Goal: Task Accomplishment & Management: Contribute content

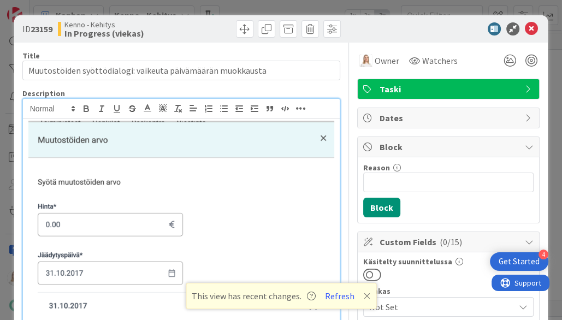
scroll to position [-2, 0]
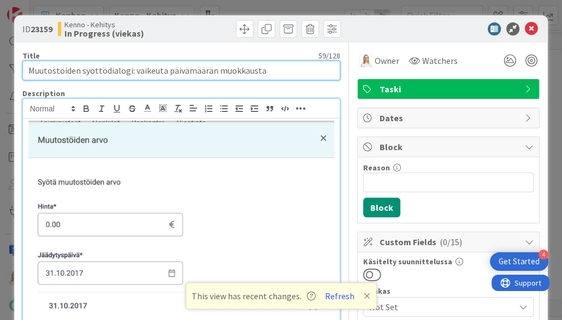
drag, startPoint x: 28, startPoint y: 72, endPoint x: 300, endPoint y: 72, distance: 272.1
click at [300, 72] on input "Muutostöiden syöttödialogi: vaikeuta päivämäärän muokkausta" at bounding box center [181, 71] width 319 height 20
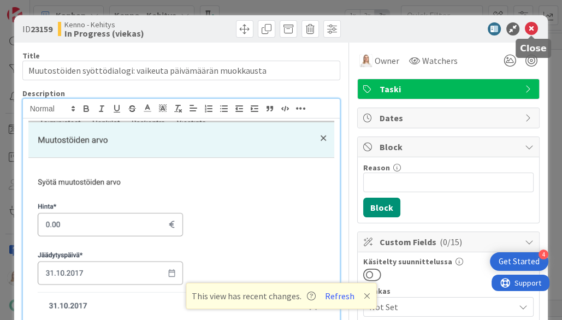
click at [534, 26] on icon at bounding box center [531, 28] width 13 height 13
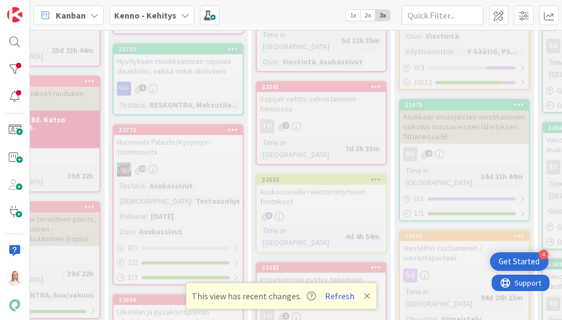
scroll to position [910, 104]
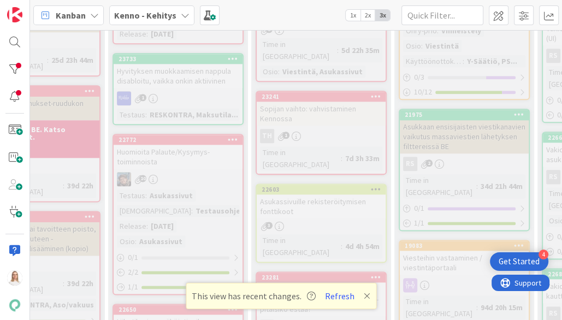
click at [320, 185] on div "22603" at bounding box center [321, 190] width 129 height 10
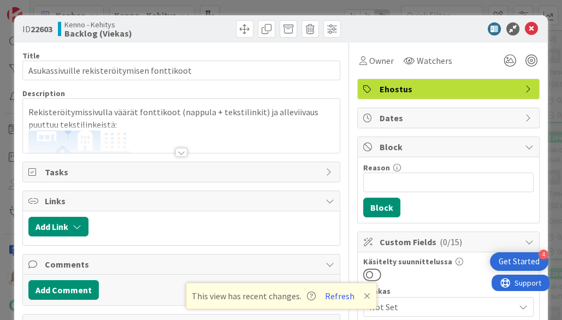
click at [181, 150] on div at bounding box center [181, 152] width 12 height 9
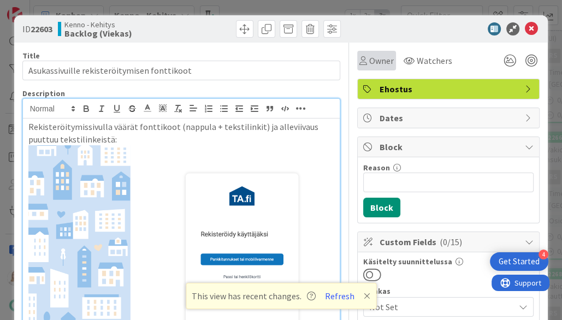
click at [382, 64] on span "Owner" at bounding box center [381, 60] width 25 height 13
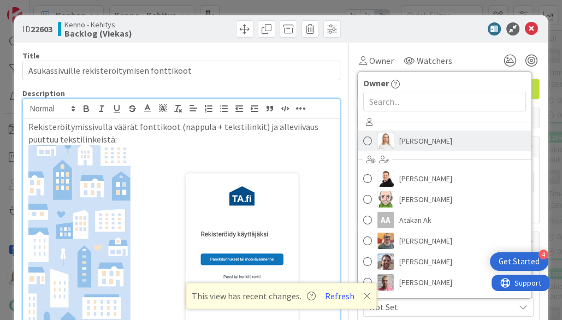
click at [406, 144] on span "[PERSON_NAME]" at bounding box center [425, 141] width 53 height 16
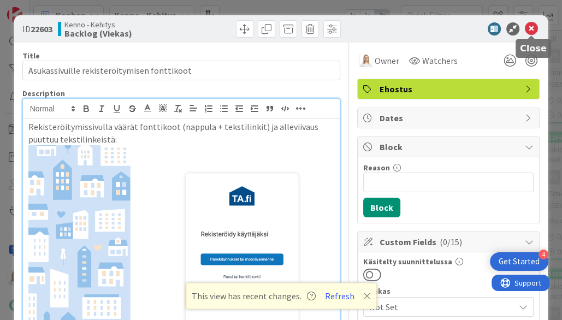
click at [529, 30] on icon at bounding box center [531, 28] width 13 height 13
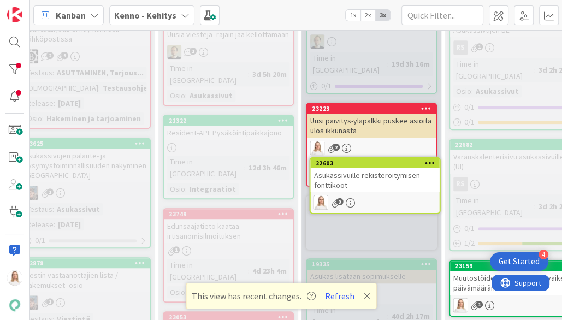
scroll to position [491, 197]
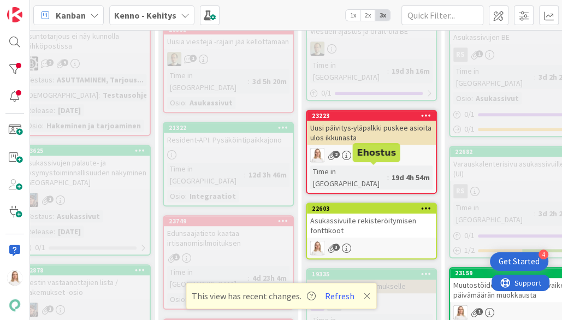
click at [369, 203] on div "22603 Asukassivuille rekisteröitymisen fonttikoot 3" at bounding box center [371, 231] width 131 height 57
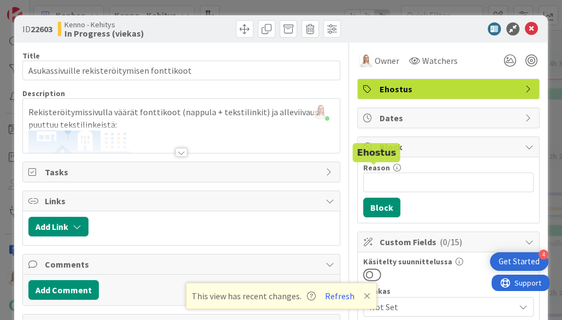
drag, startPoint x: 32, startPoint y: 28, endPoint x: 58, endPoint y: 28, distance: 26.2
click at [58, 28] on div "ID 22603 Kenno - Kehitys In Progress (viekas)" at bounding box center [100, 28] width 157 height 17
copy span "22603"
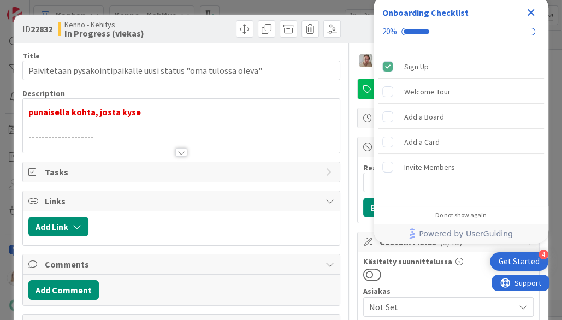
click at [531, 11] on icon "Close Checklist" at bounding box center [531, 12] width 7 height 7
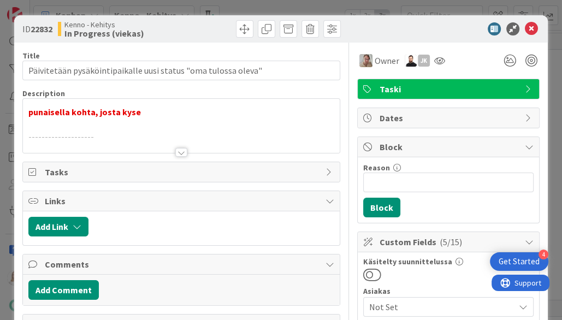
click at [179, 152] on div at bounding box center [181, 152] width 12 height 9
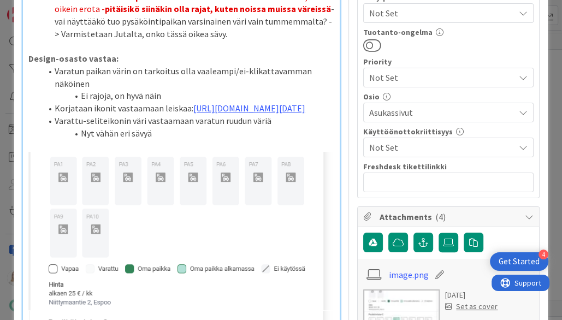
scroll to position [551, 0]
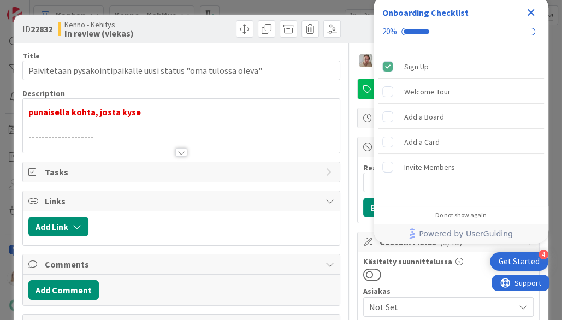
click at [531, 13] on icon "Close Checklist" at bounding box center [531, 12] width 7 height 7
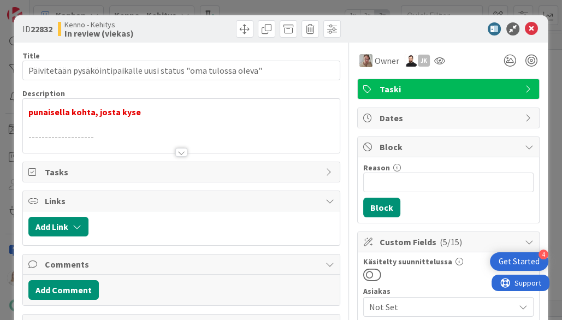
click at [180, 151] on div at bounding box center [181, 152] width 12 height 9
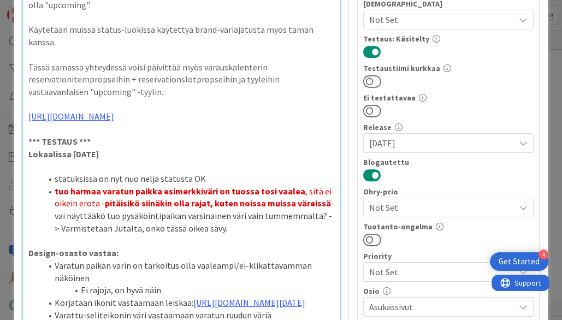
scroll to position [378, 0]
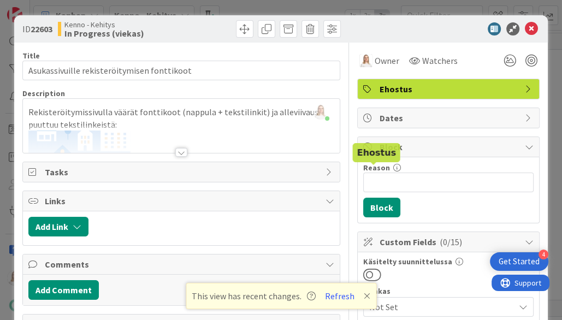
scroll to position [491, 197]
click at [179, 148] on div at bounding box center [181, 152] width 12 height 9
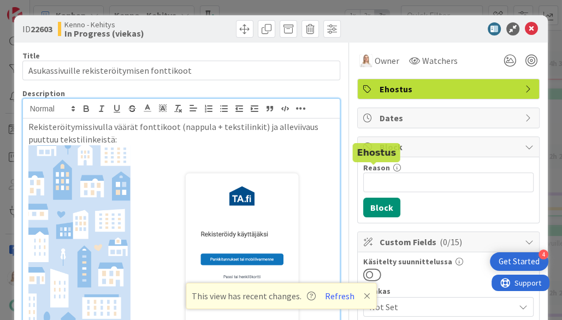
click at [366, 294] on icon at bounding box center [367, 296] width 7 height 9
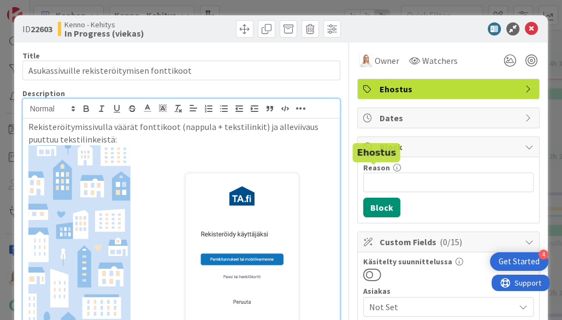
scroll to position [0, 0]
click at [531, 23] on icon at bounding box center [531, 28] width 13 height 13
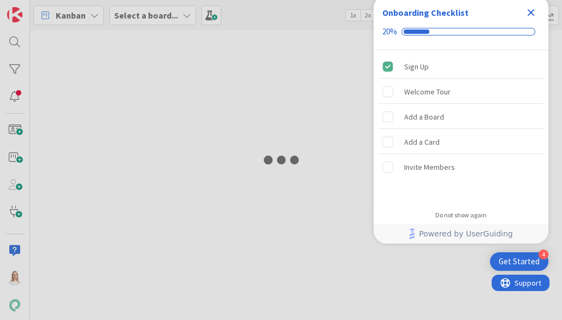
click at [532, 10] on icon "Close Checklist" at bounding box center [531, 12] width 7 height 7
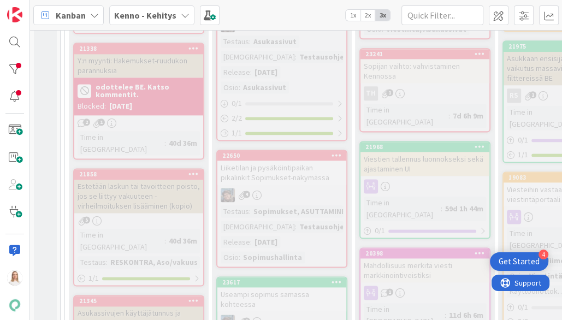
scroll to position [955, 0]
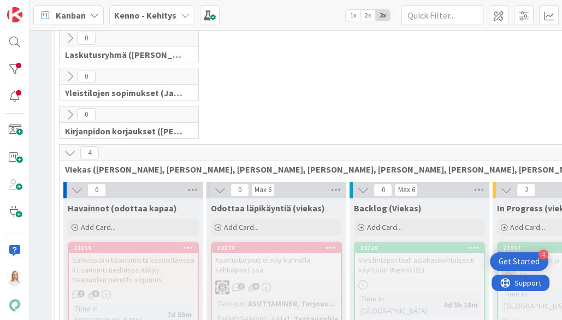
scroll to position [149, 5]
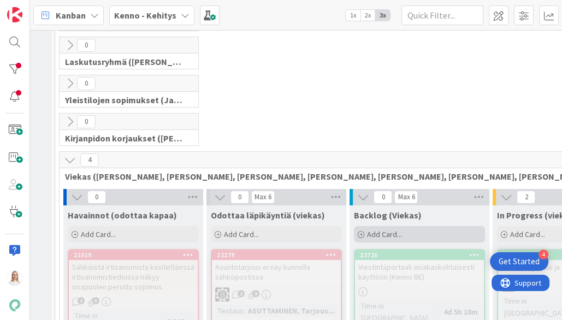
click at [388, 229] on span "Add Card..." at bounding box center [384, 234] width 35 height 10
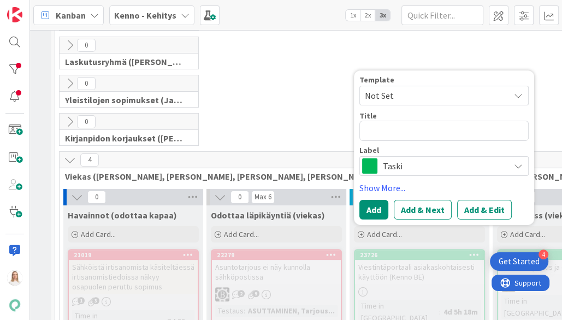
click at [412, 166] on span "Taski" at bounding box center [443, 165] width 121 height 15
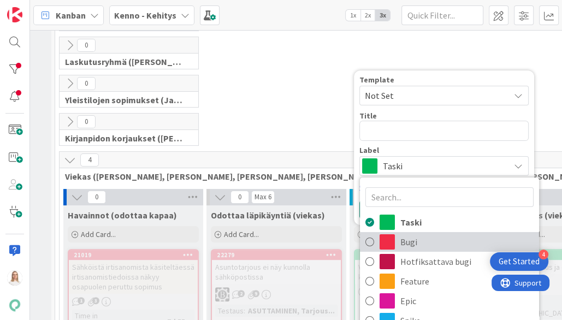
click at [409, 238] on span "Bugi" at bounding box center [466, 242] width 133 height 16
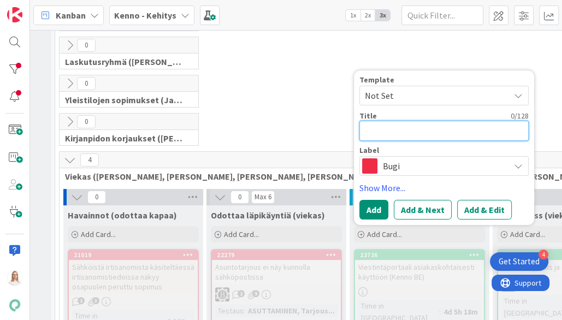
click at [389, 133] on textarea at bounding box center [443, 131] width 169 height 20
type textarea "x"
type textarea "A"
type textarea "x"
type textarea "As"
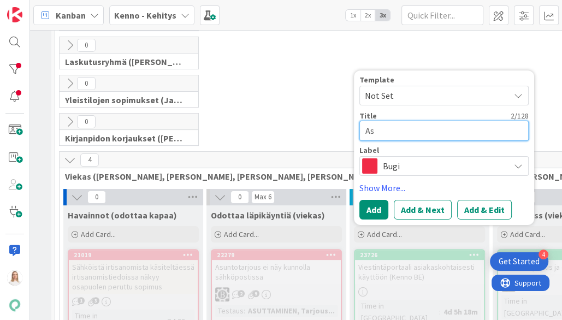
type textarea "x"
type textarea "Asu"
type textarea "x"
type textarea "Asuk"
type textarea "x"
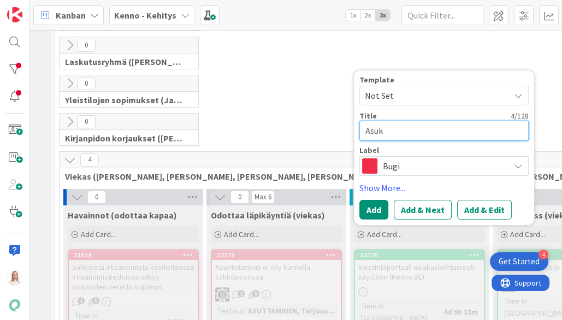
type textarea "Asuka"
type textarea "x"
type textarea "Asukas"
type textarea "x"
type textarea "Asukass"
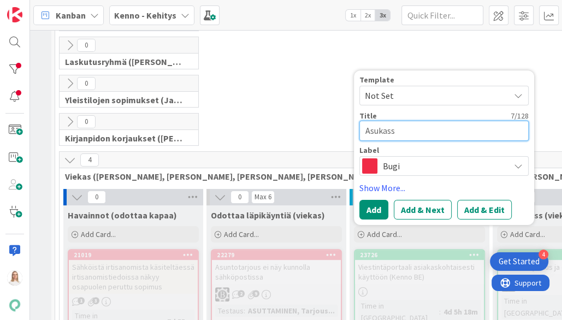
type textarea "x"
type textarea "Asukassi"
type textarea "x"
type textarea "Asukassivn"
type textarea "x"
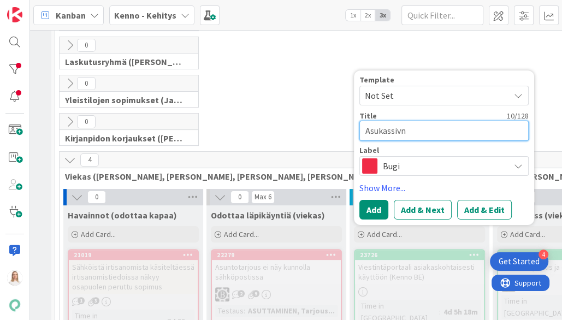
type textarea "Asukassiv"
type textarea "x"
type textarea "Asukassivu"
type textarea "x"
type textarea "Asukassivun"
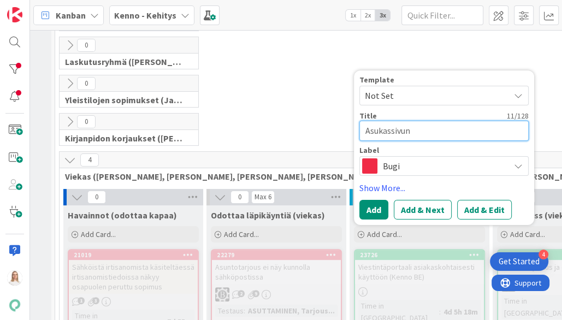
type textarea "x"
type textarea "Asukassivun"
type textarea "x"
type textarea "Asukassivun p"
type textarea "x"
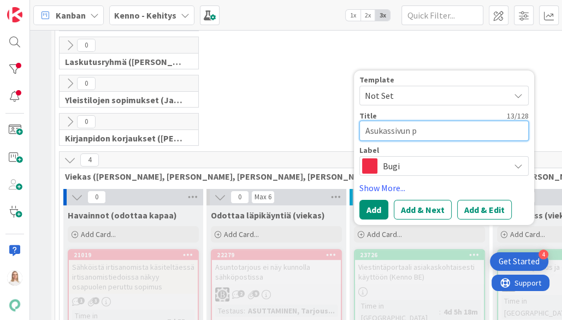
type textarea "Asukassivun py"
type textarea "x"
type textarea "Asukassivun pys"
type textarea "x"
type textarea "Asukassivun pysä"
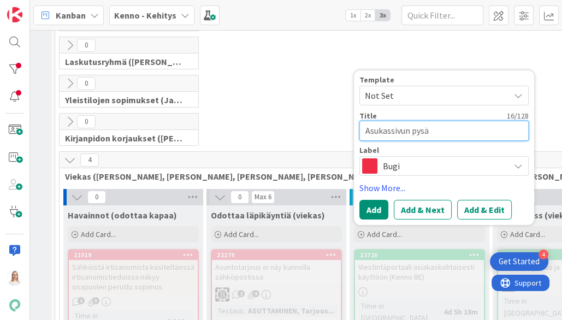
type textarea "x"
type textarea "Asukassivun pysäk"
type textarea "x"
type textarea "Asukassivun pysäkö"
type textarea "x"
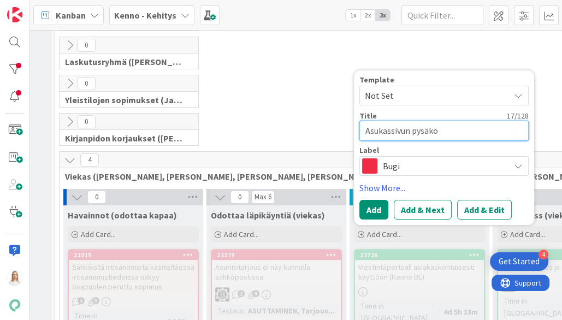
type textarea "Asukassivun pysäköi"
type textarea "x"
type textarea "Asukassivun pysäköin"
type textarea "x"
type textarea "Asukassivun pysäköint"
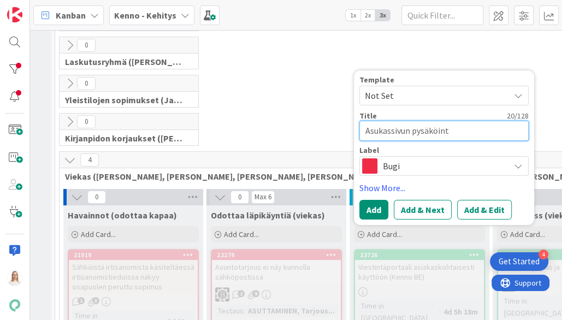
type textarea "x"
type textarea "Asukassivun pysäköinti"
type textarea "x"
type textarea "Asukassivun pysäköintip"
type textarea "x"
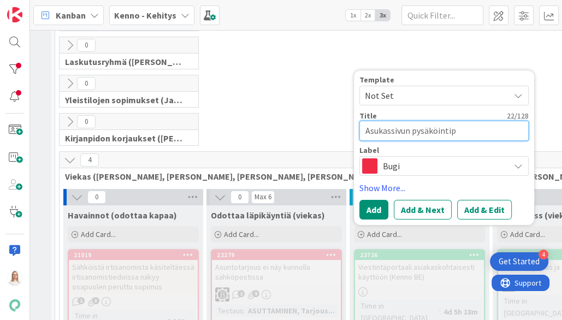
type textarea "Asukassivun pysäköintipa"
type textarea "x"
type textarea "Asukassivun pysäköintipai"
type textarea "x"
type textarea "Asukassivun pysäköintipaik"
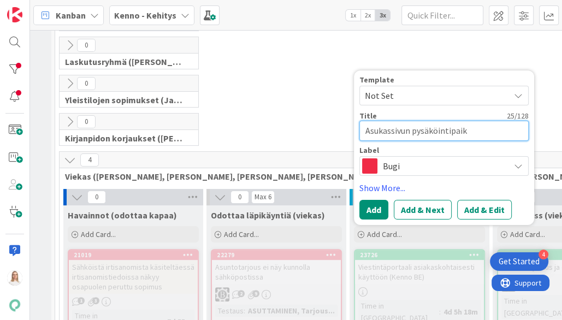
type textarea "x"
type textarea "Asukassivun pysäköintipaikk"
type textarea "x"
type textarea "Asukassivun pysäköintipaikko"
type textarea "x"
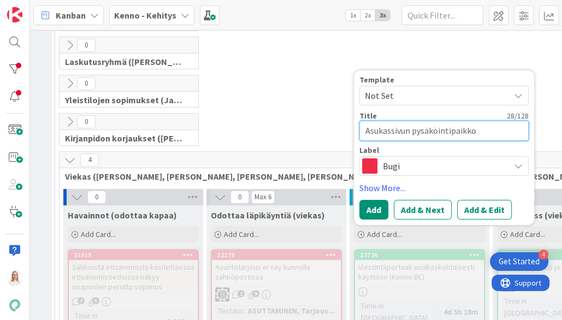
type textarea "Asukassivun pysäköintipaikkoj"
type textarea "x"
type textarea "Asukassivun pysäköintipaikkoje"
type textarea "x"
type textarea "Asukassivun pysäköintipaikkojen"
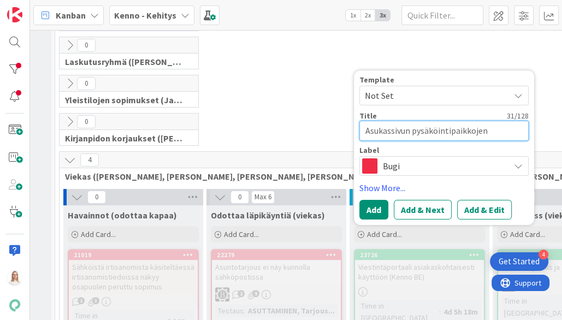
type textarea "x"
type textarea "Asukassivun pysäköintipaikkojen"
type textarea "x"
type textarea "Asukassivun pysäköintipaikkojen v"
type textarea "x"
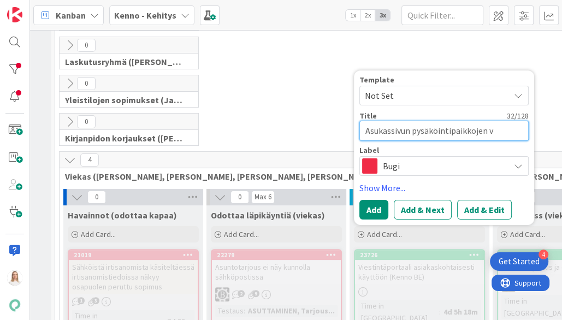
type textarea "Asukassivun pysäköintipaikkojen va"
type textarea "x"
type textarea "Asukassivun pysäköintipaikkojen var"
type textarea "x"
type textarea "Asukassivun pysäköintipaikkojen vara"
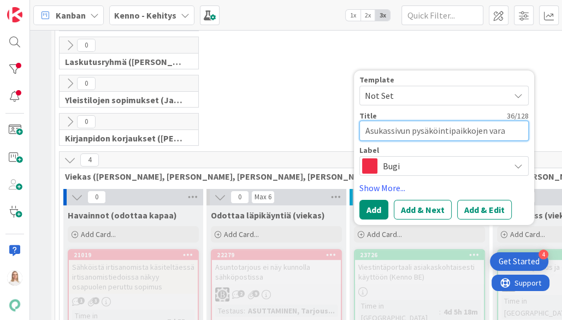
type textarea "x"
type textarea "Asukassivun pysäköintipaikkojen varau"
type textarea "x"
type textarea "Asukassivun pysäköintipaikkojen varaus"
type textarea "x"
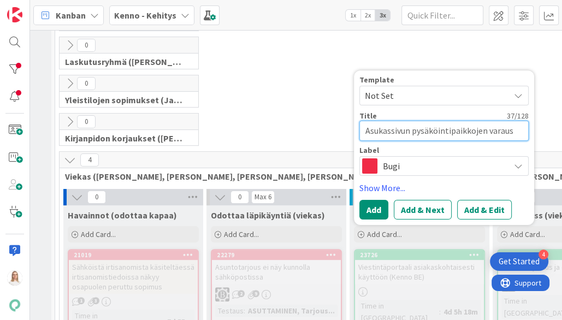
type textarea "Asukassivun pysäköintipaikkojen varaus"
type textarea "x"
type textarea "Asukassivun pysäköintipaikkojen varaus t"
type textarea "x"
type textarea "Asukassivun pysäköintipaikkojen varaus tu"
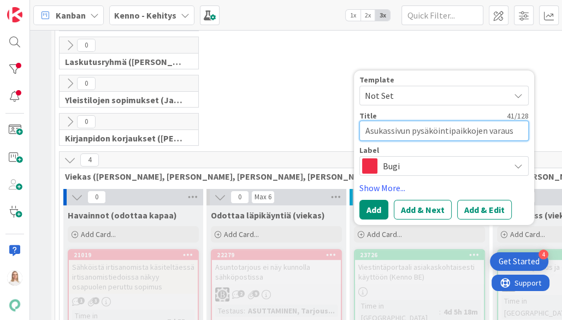
type textarea "x"
type textarea "Asukassivun pysäköintipaikkojen varaus tul"
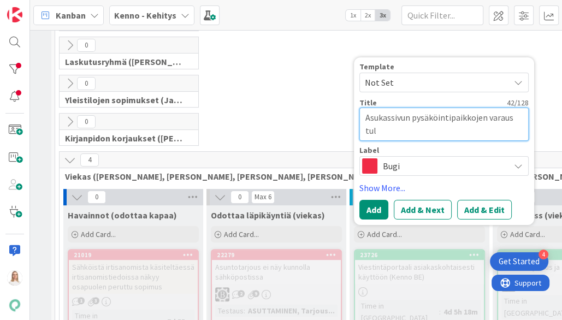
type textarea "x"
type textarea "Asukassivun pysäköintipaikkojen varaus tule"
type textarea "x"
type textarea "Asukassivun pysäköintipaikkojen varaus tulev"
type textarea "x"
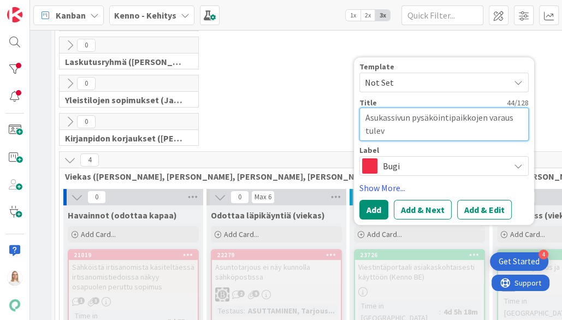
type textarea "Asukassivun pysäköintipaikkojen varaus tuleva"
type textarea "x"
type textarea "Asukassivun pysäköintipaikkojen varaus tulevai"
type textarea "x"
type textarea "Asukassivun pysäköintipaikkojen varaus tulevais"
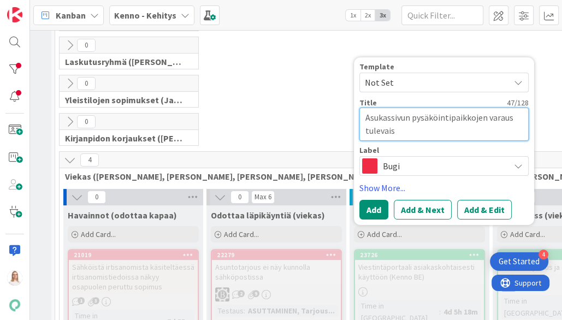
type textarea "x"
type textarea "Asukassivun pysäköintipaikkojen varaus tulevaisu"
type textarea "x"
type textarea "Asukassivun pysäköintipaikkojen varaus tulevaisuu"
type textarea "x"
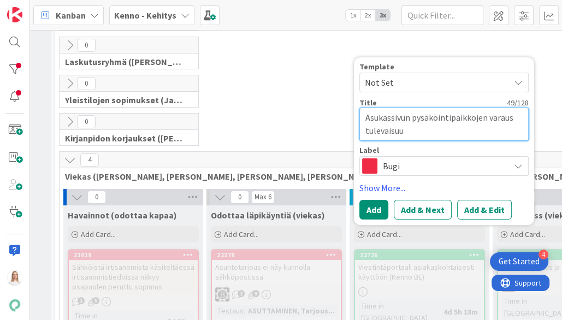
type textarea "Asukassivun pysäköintipaikkojen varaus tulevaisuut"
type textarea "x"
type textarea "Asukassivun pysäköintipaikkojen varaus tulevaisuute"
type textarea "x"
type textarea "Asukassivun pysäköintipaikkojen varaus tulevaisuutee"
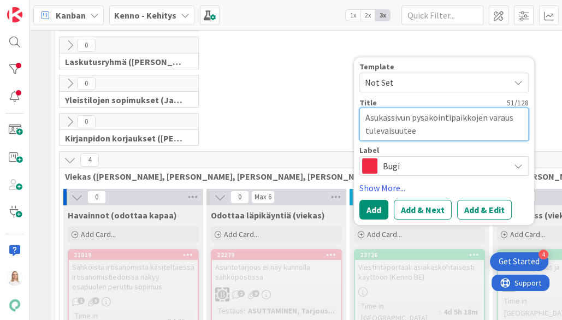
type textarea "x"
type textarea "Asukassivun pysäköintipaikkojen varaus tulevaisuuteen"
click at [409, 117] on textarea "Asukassivun pysäköintipaikkojen varaus tulevaisuuteen" at bounding box center [443, 124] width 169 height 33
type textarea "x"
type textarea "Asukassivu pysäköintipaikkojen varaus tulevaisuuteen"
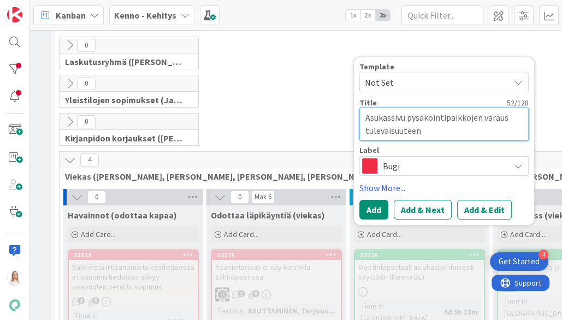
type textarea "x"
type textarea "Asukassivuj pysäköintipaikkojen varaus tulevaisuuteen"
type textarea "x"
type textarea "Asukassivuje pysäköintipaikkojen varaus tulevaisuuteen"
type textarea "x"
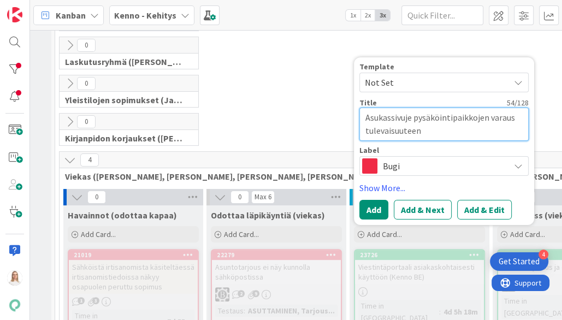
type textarea "Asukassivujen pysäköintipaikkojen varaus tulevaisuuteen"
click at [428, 129] on textarea "Asukassivujen pysäköintipaikkojen varaus tulevaisuuteen" at bounding box center [443, 124] width 169 height 33
type textarea "x"
type textarea "Asukassivujen pysäköintipaikkojen varaus tulevaisuutee"
type textarea "x"
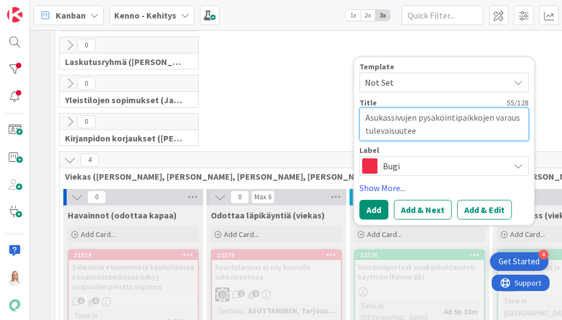
type textarea "Asukassivujen pysäköintipaikkojen varaus tulevaisuute"
type textarea "x"
type textarea "Asukassivujen pysäköintipaikkojen varaus tulevaisuut"
type textarea "x"
type textarea "Asukassivujen pysäköintipaikkojen varaus tulevaisuu"
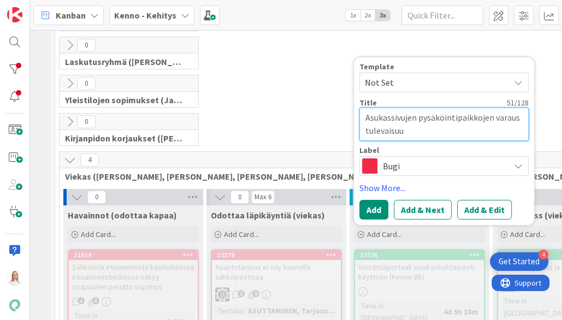
type textarea "x"
type textarea "Asukassivujen pysäköintipaikkojen varaus tulevaisuud"
type textarea "x"
type textarea "Asukassivujen pysäköintipaikkojen varaus tulevaisuude"
type textarea "x"
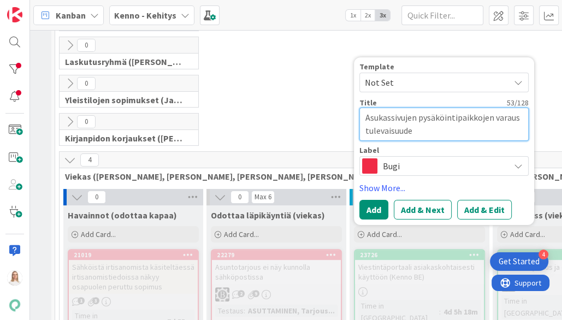
type textarea "Asukassivujen pysäköintipaikkojen varaus tulevaisuudes"
type textarea "x"
type textarea "Asukassivujen pysäköintipaikkojen varaus tulevaisuudess"
type textarea "x"
type textarea "Asukassivujen pysäköintipaikkojen varaus tulevaisuudessa"
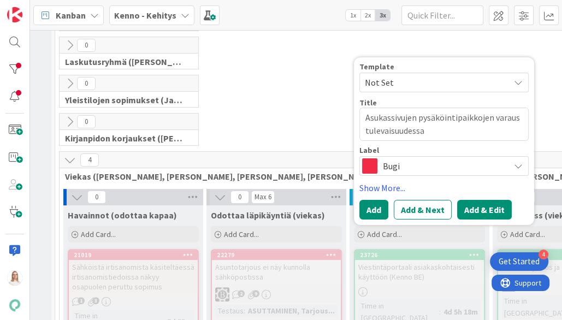
click at [476, 205] on button "Add & Edit" at bounding box center [484, 210] width 55 height 20
type textarea "x"
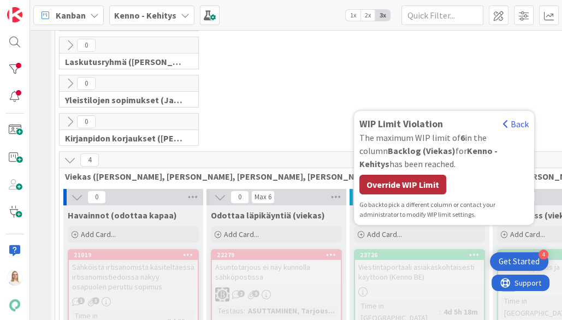
click at [415, 181] on div "Override WIP Limit" at bounding box center [402, 185] width 87 height 20
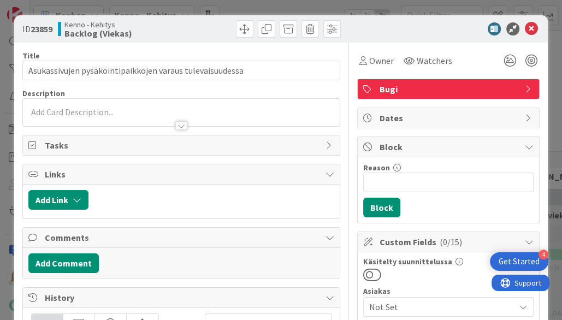
click at [126, 116] on div at bounding box center [181, 120] width 317 height 11
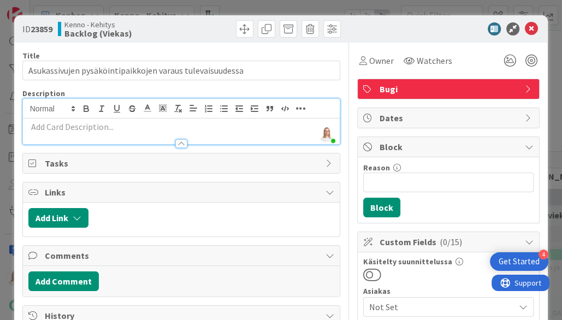
click at [104, 125] on p at bounding box center [181, 127] width 307 height 13
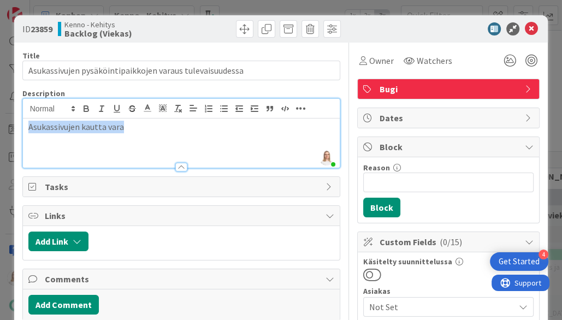
drag, startPoint x: 39, startPoint y: 125, endPoint x: 160, endPoint y: 125, distance: 120.2
click at [160, 125] on p "Asukassivujen kautta vara" at bounding box center [181, 127] width 307 height 13
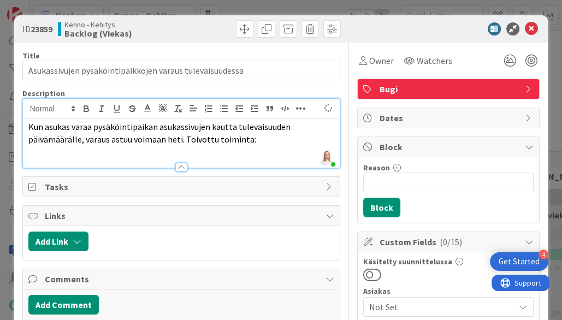
click at [184, 138] on span "Kun asukas varaa pysäköintipaikan asukassivujen kautta tulevaisuuden päivämäärä…" at bounding box center [160, 132] width 264 height 23
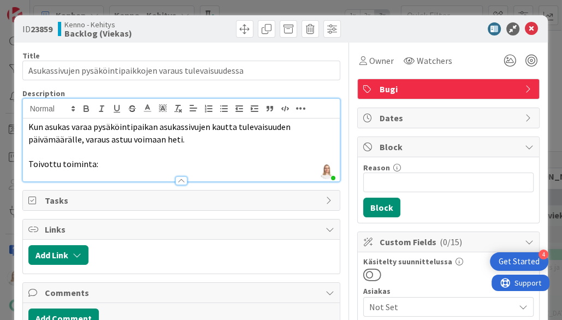
click at [132, 161] on p "Toivottu toiminta:" at bounding box center [181, 164] width 307 height 13
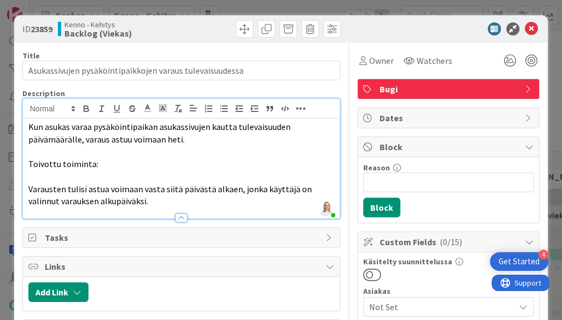
click at [297, 166] on p "Toivottu toiminta:" at bounding box center [181, 164] width 307 height 13
click at [132, 201] on p "Varausten tulisi astua voimaan vasta siitä päivästä alkaen, jonka käyttäjä on v…" at bounding box center [181, 195] width 307 height 25
click at [118, 197] on span "Varausten tulisi astua voimaan vasta siitä päivästä alkaen, jonka käyttäjä on v…" at bounding box center [170, 195] width 285 height 23
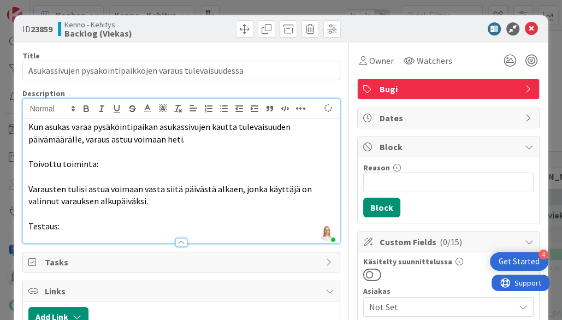
click at [74, 223] on p "Testaus:" at bounding box center [181, 226] width 307 height 13
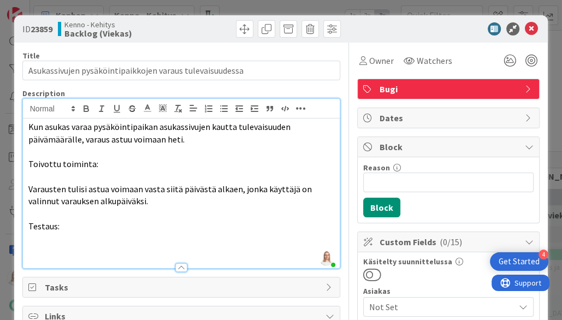
scroll to position [7, 0]
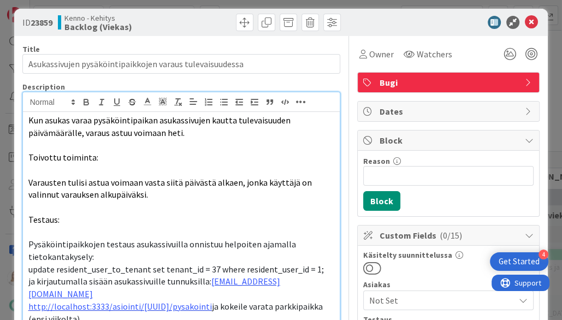
click at [56, 220] on span "Testaus:" at bounding box center [43, 219] width 31 height 11
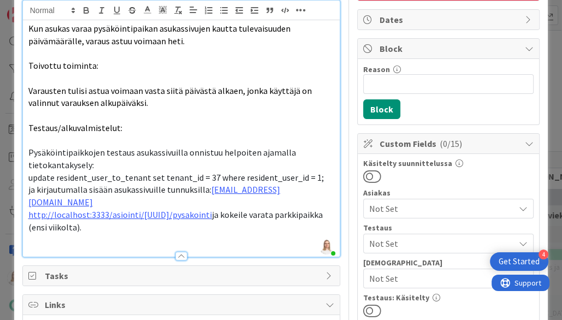
scroll to position [99, 0]
click at [318, 173] on p "update resident_user_to_tenant set tenant_id = 37 where resident_user_id = 1;" at bounding box center [181, 177] width 307 height 13
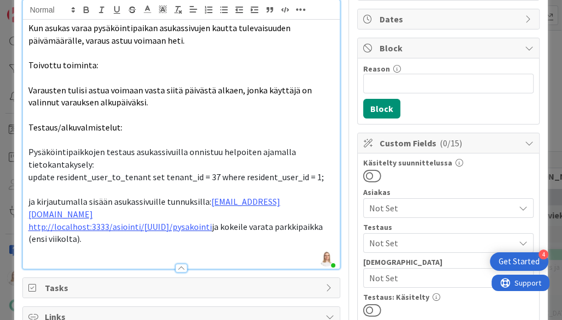
drag, startPoint x: 205, startPoint y: 210, endPoint x: 213, endPoint y: 219, distance: 11.7
click at [213, 221] on p "http://localhost:3333/asiointi/[UUID]/pysakointi ja kokeile varata parkkipaikka…" at bounding box center [181, 233] width 307 height 25
click at [219, 227] on p "http://localhost:3333/asiointi/[UUID]/pysakointi ja kokeile varata parkkipaikka…" at bounding box center [181, 233] width 307 height 25
click at [56, 224] on span "ja kokeile varata parkkipaikka (ensi viikolta)." at bounding box center [176, 232] width 296 height 23
click at [238, 221] on span "ja kokeile varata parkkipaikka tulevaisuuteen." at bounding box center [176, 232] width 296 height 23
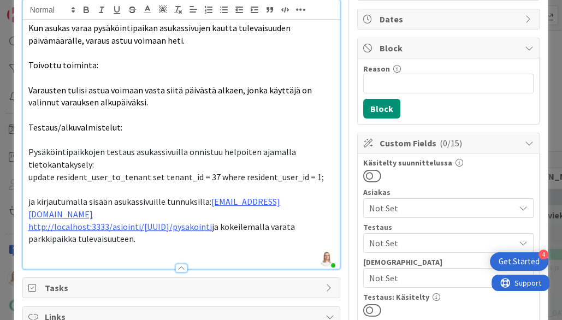
click at [114, 127] on span "Testaus/alkuvalmistelut:" at bounding box center [75, 127] width 94 height 11
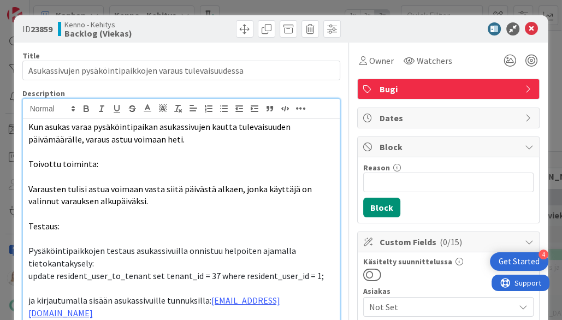
scroll to position [0, 0]
click at [534, 28] on icon at bounding box center [531, 28] width 13 height 13
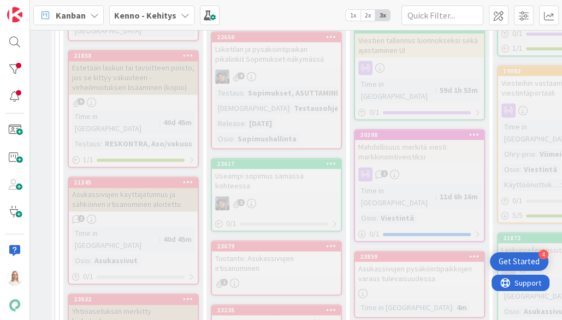
scroll to position [1081, 5]
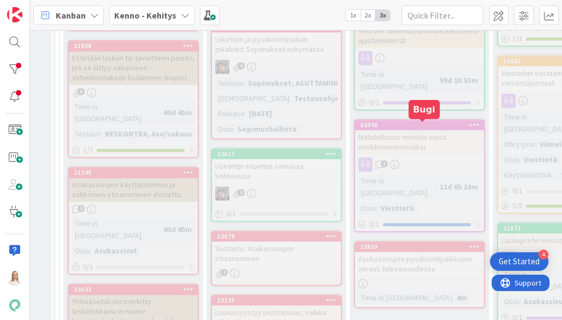
click at [434, 243] on div "23859" at bounding box center [422, 247] width 124 height 8
